Goal: Transaction & Acquisition: Purchase product/service

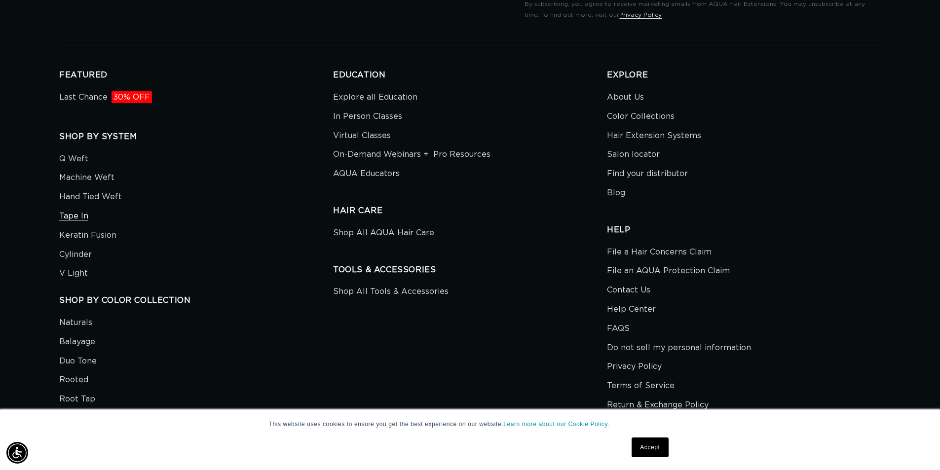
scroll to position [0, 1740]
click at [76, 213] on link "Tape In" at bounding box center [73, 216] width 29 height 19
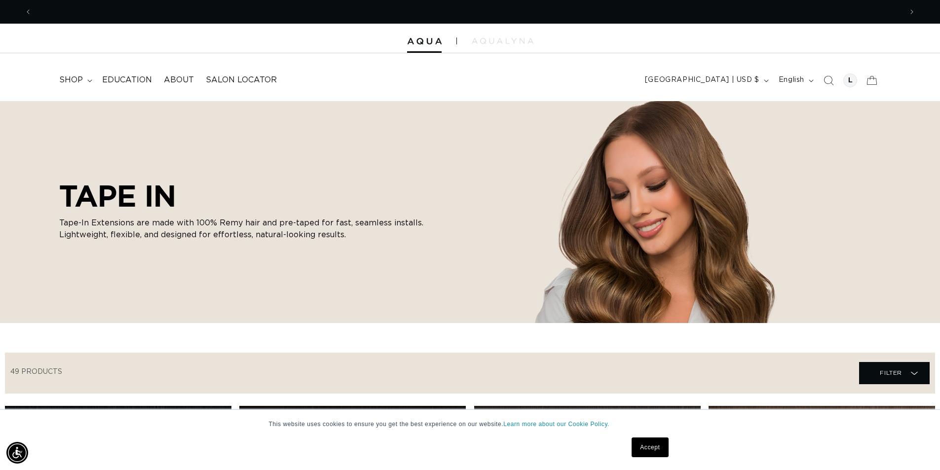
scroll to position [0, 1740]
click at [853, 81] on div at bounding box center [850, 81] width 14 height 14
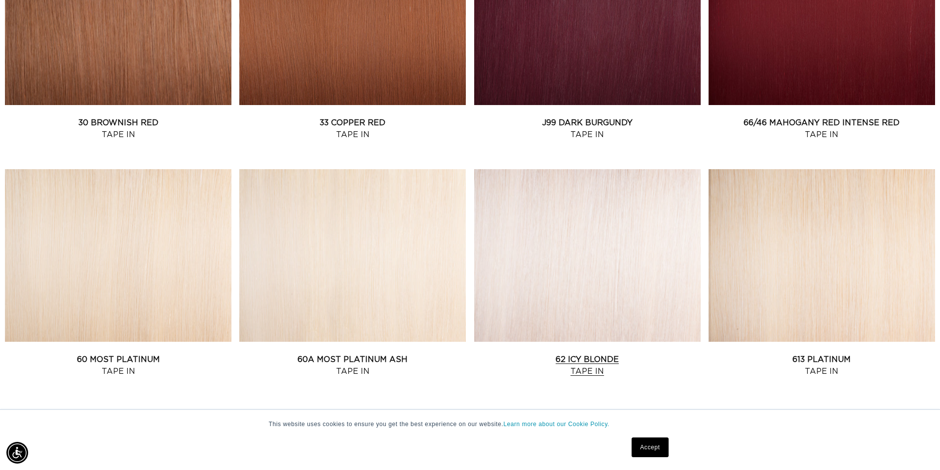
scroll to position [0, 870]
click at [578, 357] on link "62 Icy Blonde Tape In" at bounding box center [587, 366] width 227 height 24
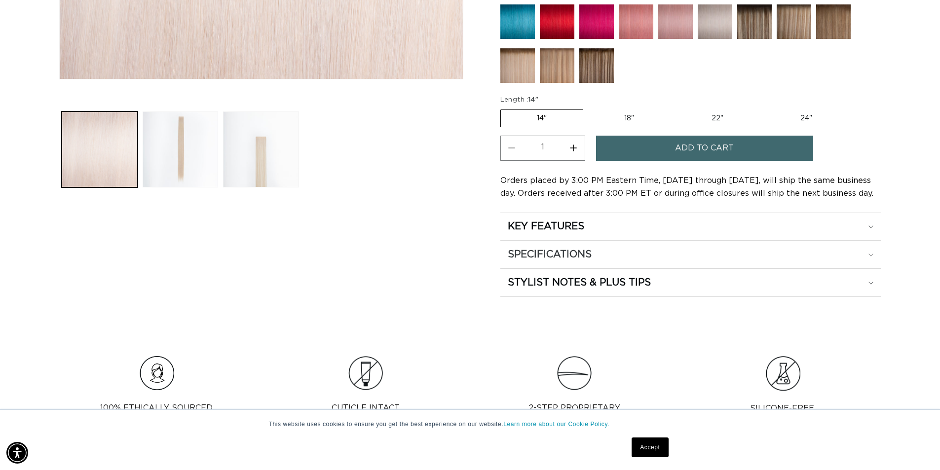
scroll to position [0, 1740]
click at [871, 225] on div "KEY FEATURES" at bounding box center [691, 226] width 366 height 13
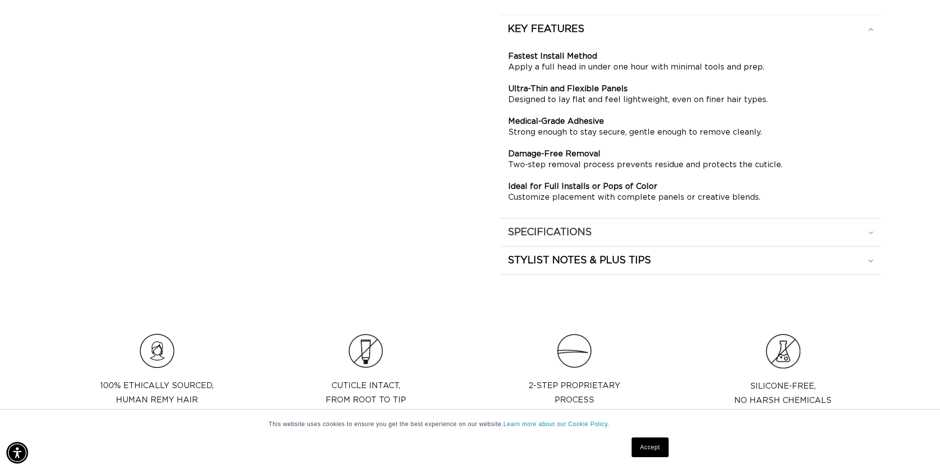
scroll to position [0, 870]
click at [872, 232] on icon at bounding box center [871, 232] width 5 height 3
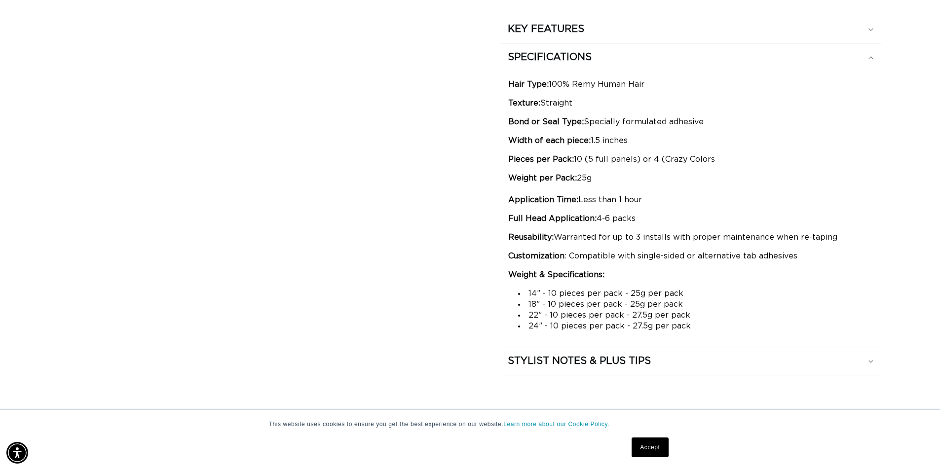
scroll to position [0, 1740]
click at [871, 362] on icon at bounding box center [871, 361] width 5 height 3
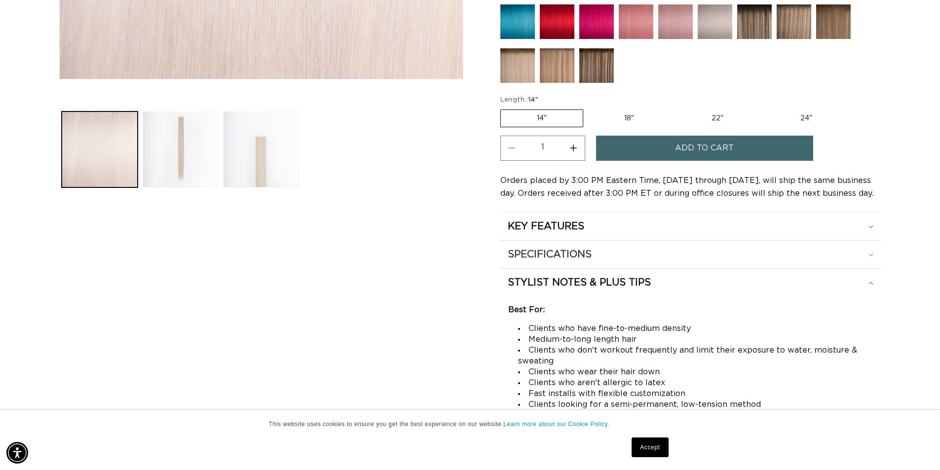
scroll to position [0, 870]
click at [873, 255] on icon at bounding box center [871, 255] width 5 height 3
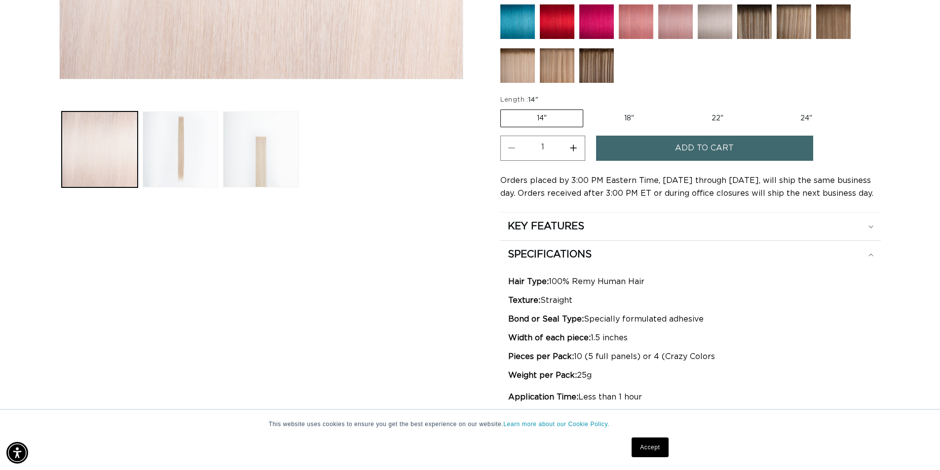
click at [628, 120] on label "18" Variant sold out or unavailable" at bounding box center [629, 118] width 82 height 17
click at [589, 108] on input "18" Variant sold out or unavailable" at bounding box center [588, 108] width 0 height 0
radio input "true"
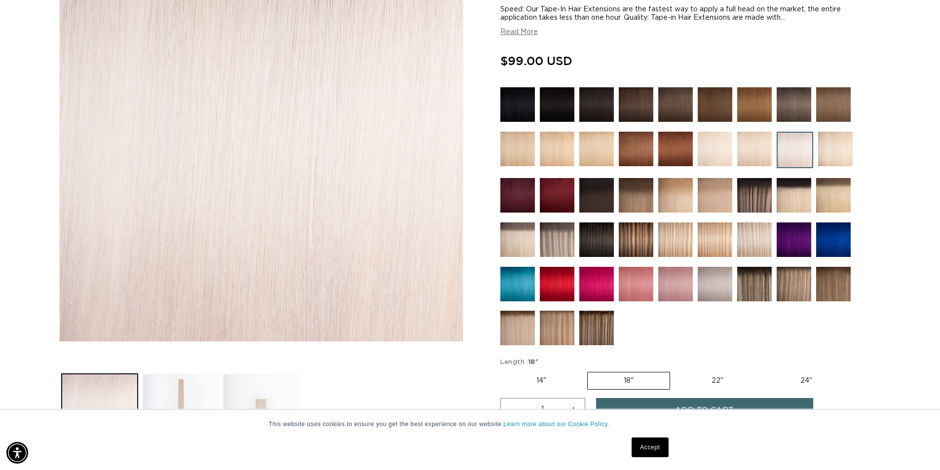
scroll to position [296, 0]
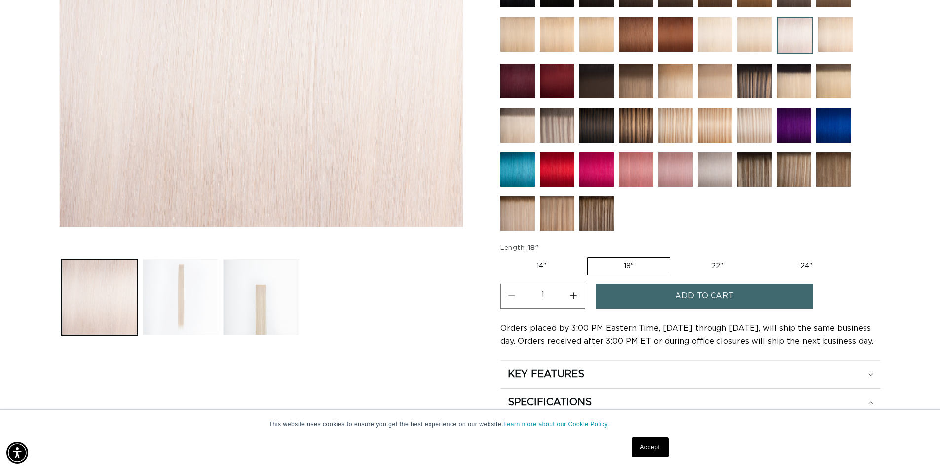
click at [183, 299] on button "Load image 2 in gallery view" at bounding box center [181, 298] width 76 height 76
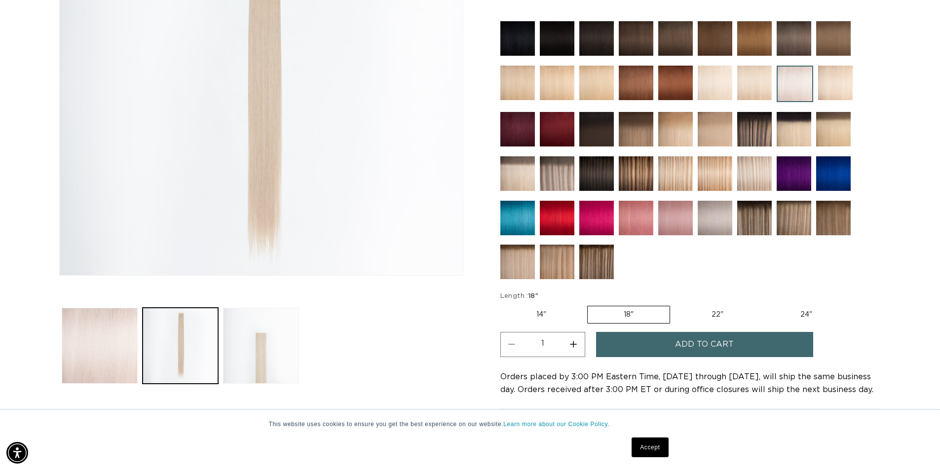
scroll to position [0, 0]
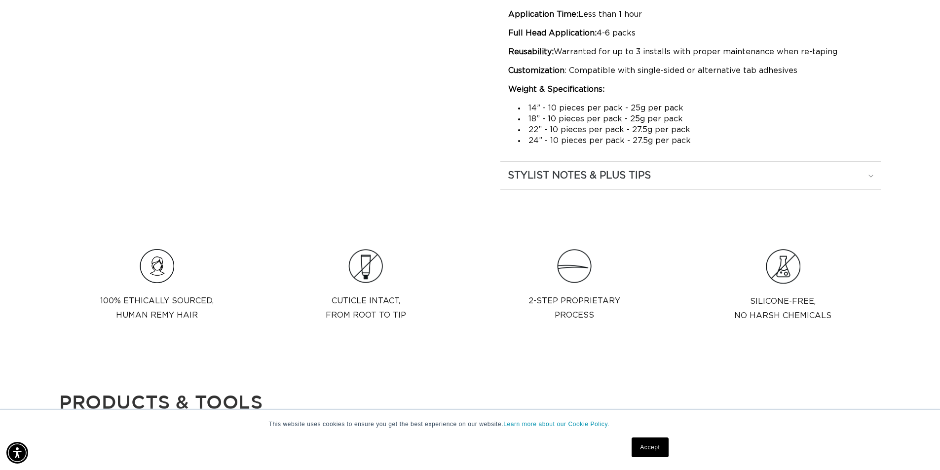
click at [871, 175] on icon at bounding box center [871, 176] width 5 height 3
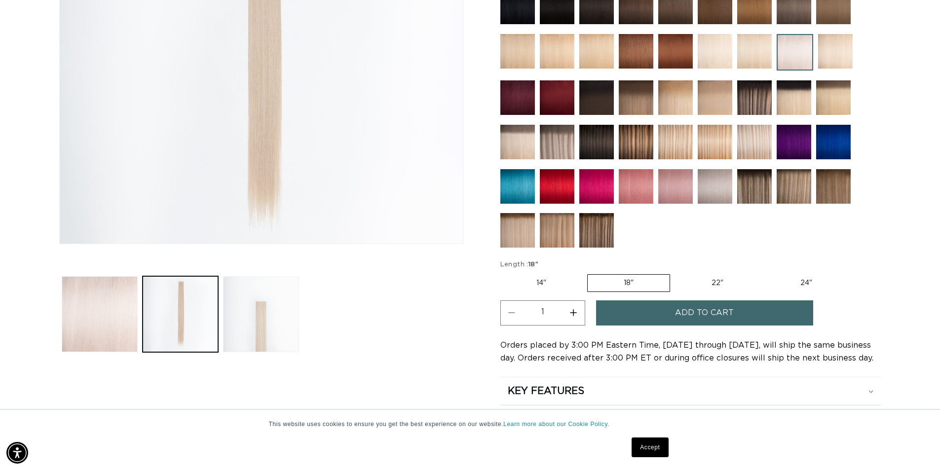
scroll to position [87, 0]
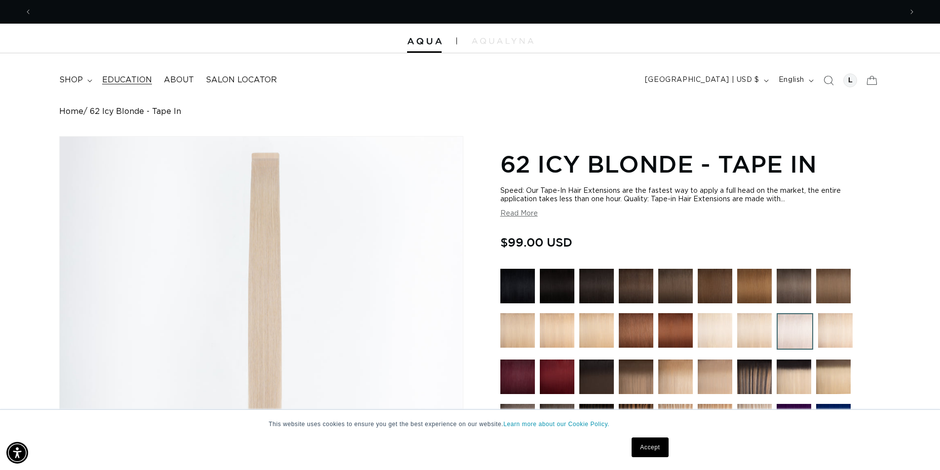
click at [130, 77] on span "Education" at bounding box center [127, 80] width 50 height 10
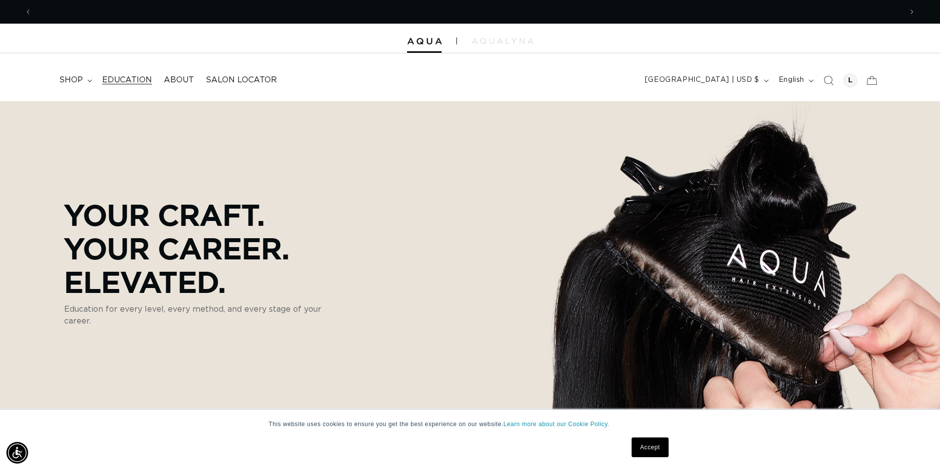
scroll to position [0, 870]
click at [176, 78] on span "About" at bounding box center [179, 80] width 30 height 10
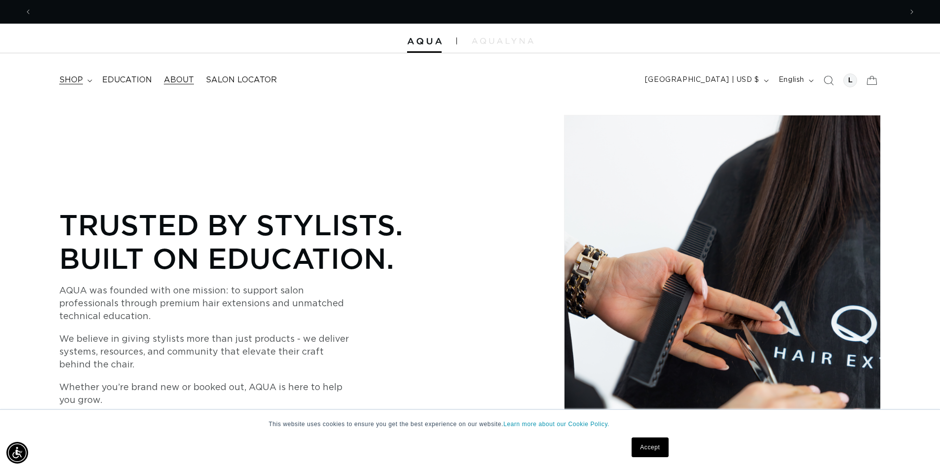
scroll to position [0, 870]
click at [75, 80] on span "shop" at bounding box center [71, 80] width 24 height 10
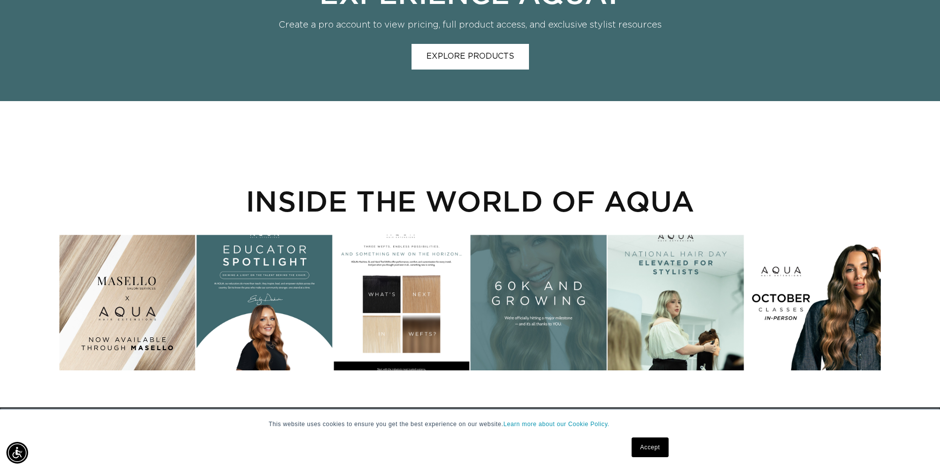
scroll to position [0, 0]
